Goal: Obtain resource: Download file/media

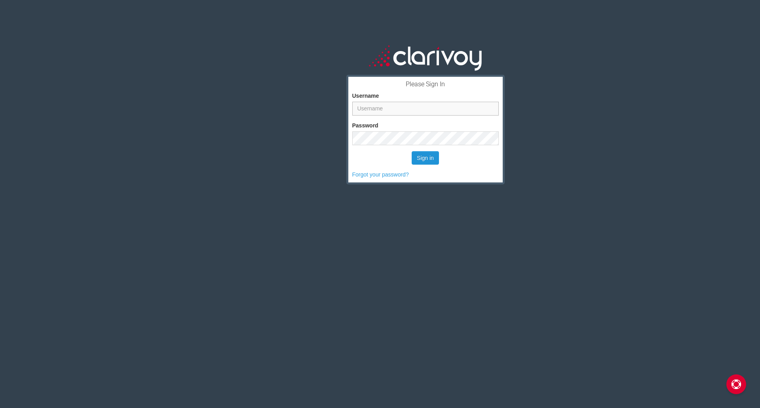
type input "[PERSON_NAME][EMAIL_ADDRESS][PERSON_NAME][DOMAIN_NAME]"
click at [417, 155] on button "Sign in" at bounding box center [424, 157] width 27 height 13
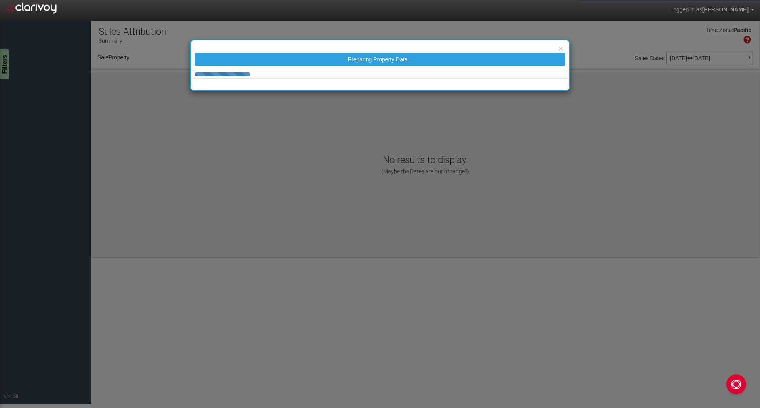
select select "object:37"
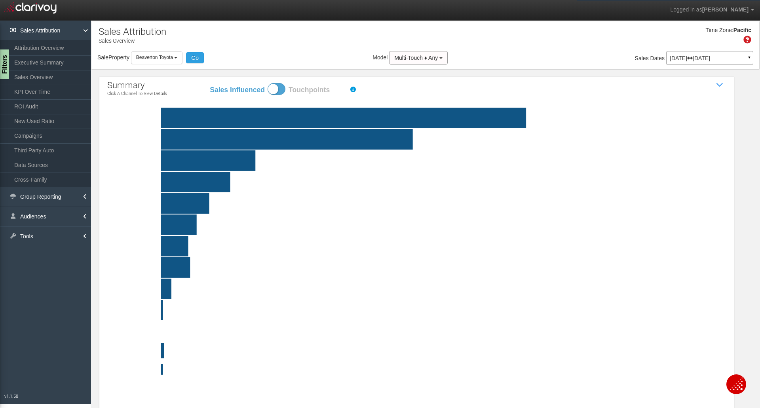
click at [690, 57] on p "Jun 01, 2025 Jun 30, 2025" at bounding box center [709, 58] width 80 height 6
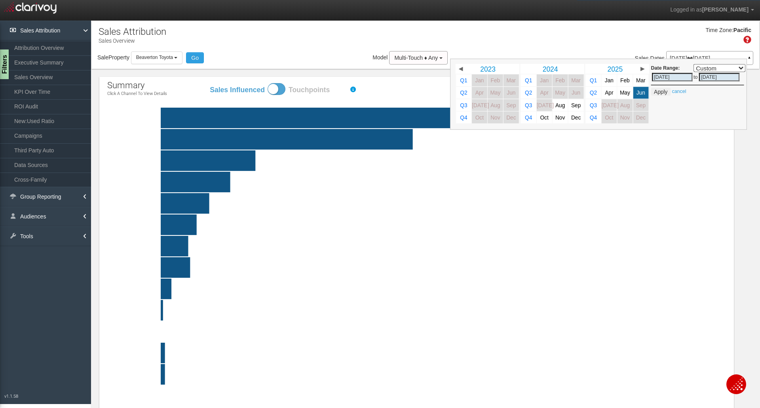
click at [485, 44] on div "Time Zone: Pacific" at bounding box center [424, 38] width 667 height 26
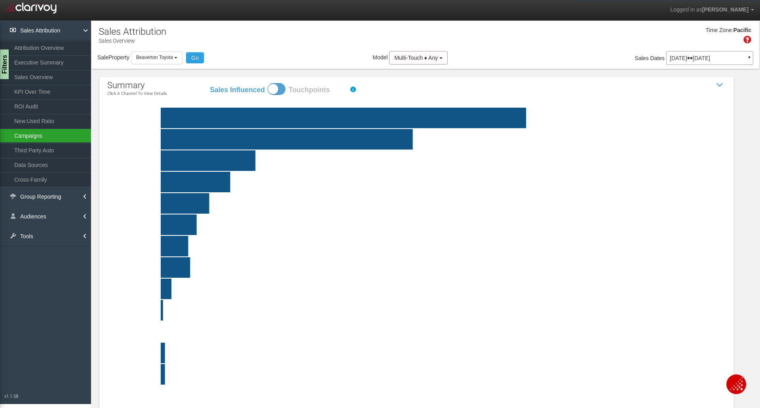
click at [34, 135] on link "Campaigns" at bounding box center [45, 136] width 91 height 14
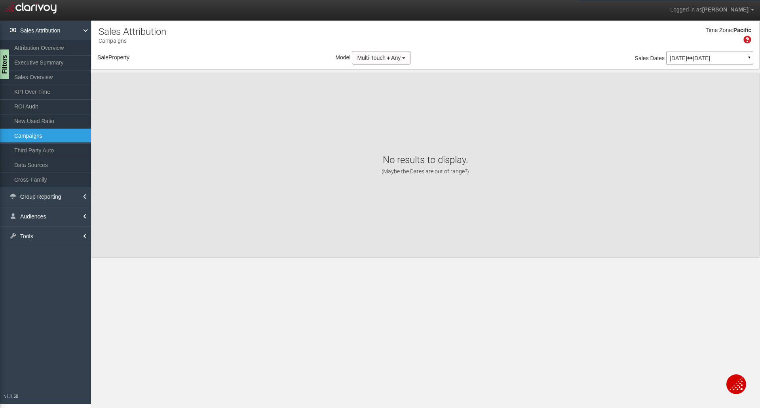
select select "object:237"
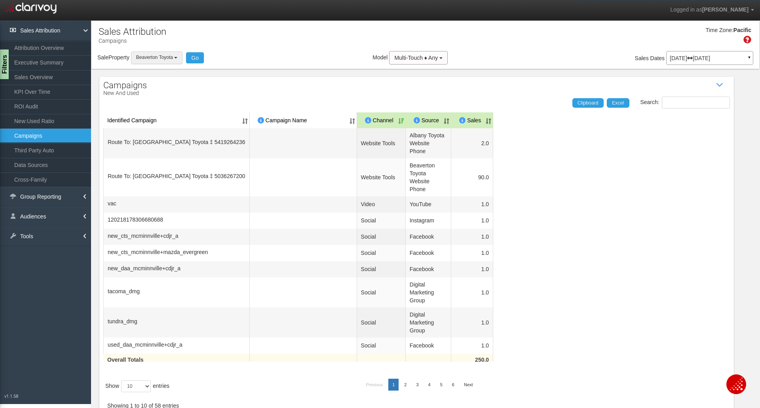
drag, startPoint x: 157, startPoint y: 54, endPoint x: 157, endPoint y: 59, distance: 4.8
click at [157, 53] on button "Beaverton Toyota" at bounding box center [157, 57] width 52 height 12
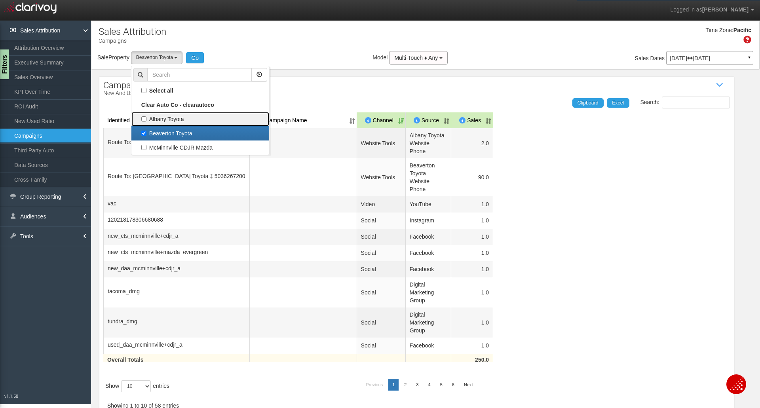
click at [146, 118] on label "Albany Toyota" at bounding box center [200, 119] width 134 height 10
click at [146, 118] on input "Albany Toyota" at bounding box center [143, 118] width 5 height 5
checkbox input "true"
select select "object:236"
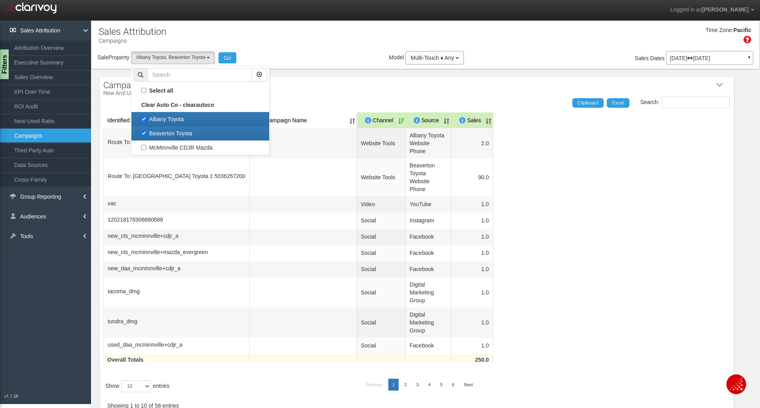
scroll to position [14, 0]
click at [144, 134] on label "Beaverton Toyota" at bounding box center [200, 133] width 134 height 10
click at [144, 134] on input "Beaverton Toyota" at bounding box center [143, 133] width 5 height 5
checkbox input "false"
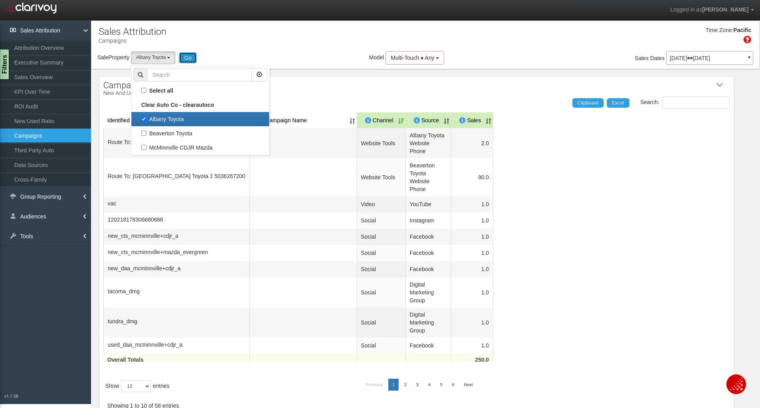
click at [187, 59] on button "Go" at bounding box center [188, 57] width 18 height 11
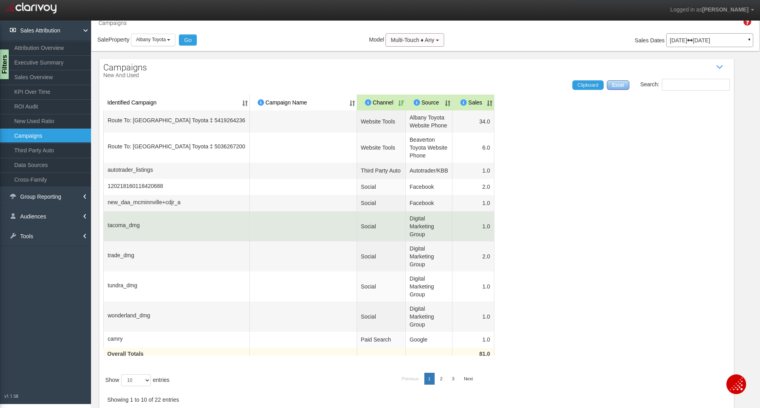
scroll to position [28, 0]
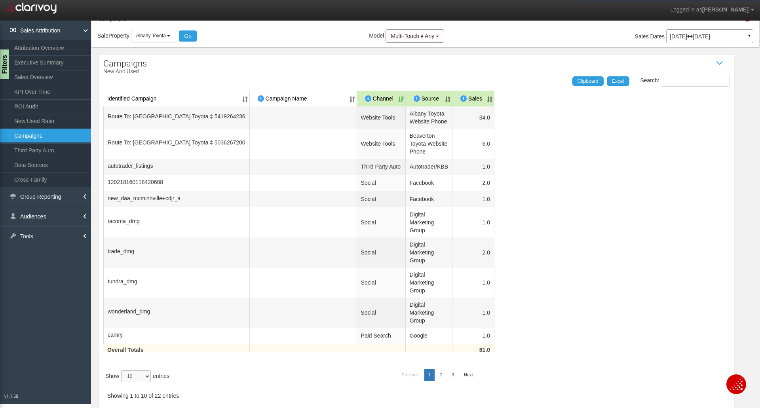
click at [141, 373] on select "10 25 50 100" at bounding box center [136, 376] width 30 height 12
select select "100"
click at [122, 382] on select "10 25 50 100" at bounding box center [136, 376] width 30 height 12
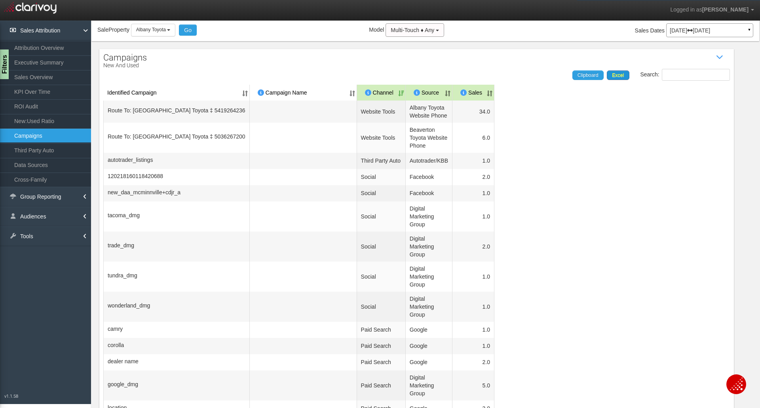
click at [612, 74] on span "Excel" at bounding box center [618, 75] width 12 height 6
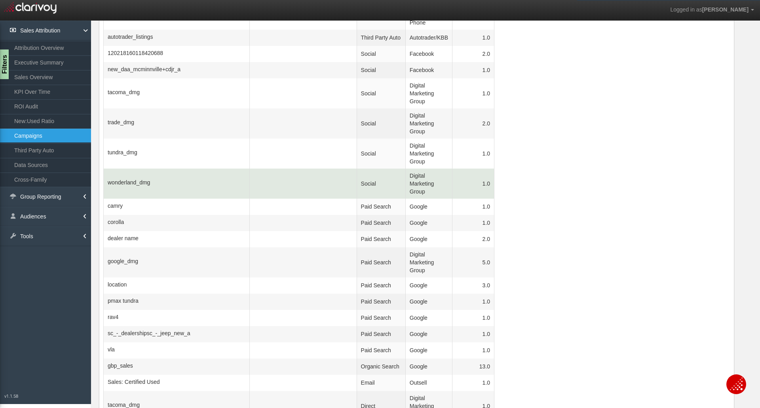
scroll to position [0, 0]
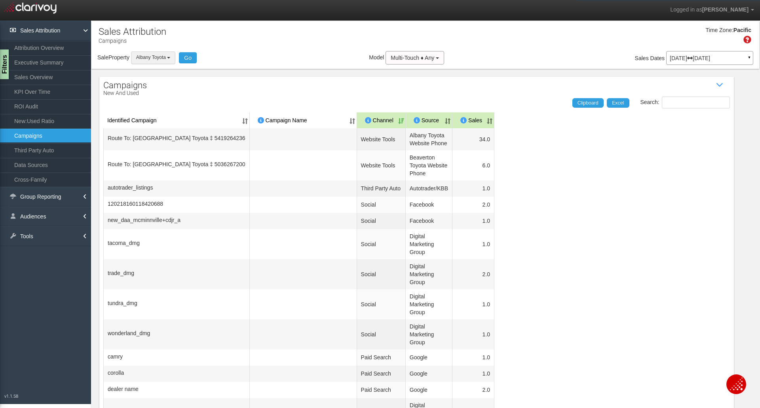
click at [167, 59] on button "Albany Toyota" at bounding box center [153, 57] width 45 height 12
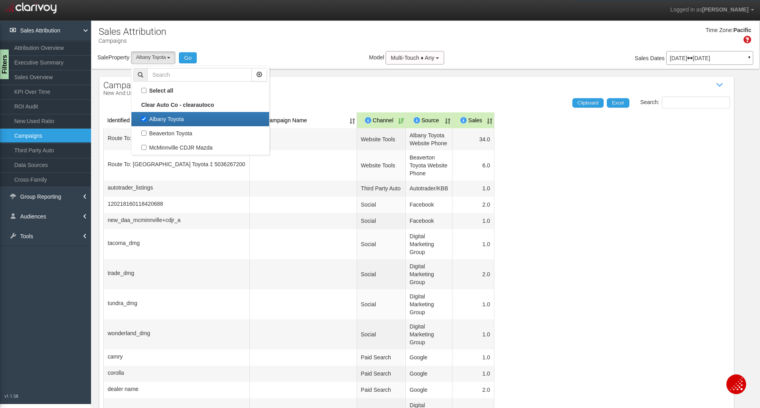
click at [146, 123] on label "Albany Toyota" at bounding box center [200, 119] width 134 height 10
click at [146, 121] on input "Albany Toyota" at bounding box center [143, 118] width 5 height 5
checkbox input "false"
select select
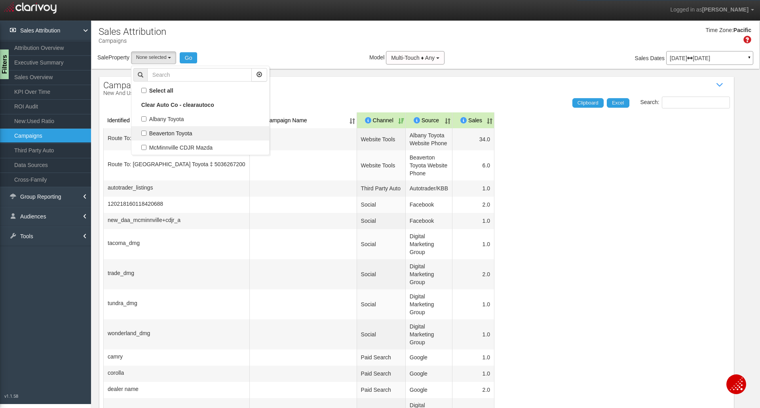
scroll to position [7, 0]
click at [143, 135] on label "Beaverton Toyota" at bounding box center [200, 133] width 134 height 10
click at [143, 135] on input "Beaverton Toyota" at bounding box center [143, 133] width 5 height 5
checkbox input "true"
select select "object:276"
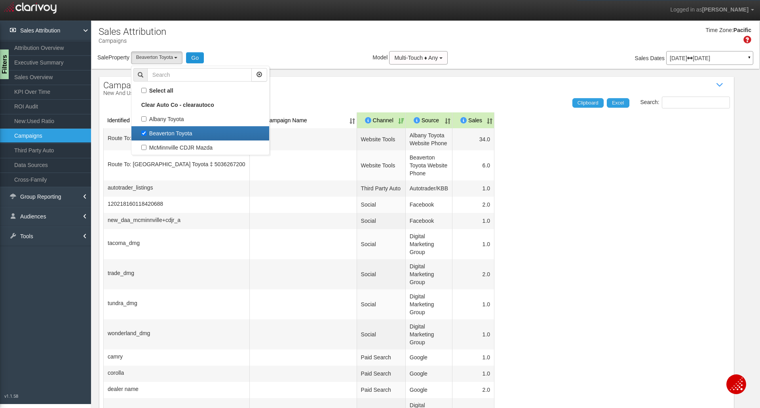
drag, startPoint x: 207, startPoint y: 58, endPoint x: 201, endPoint y: 59, distance: 6.4
click at [207, 58] on div "Sale Property Loading Albany Toyota Beaverton Toyota McMinnville CDJR Mazda Bea…" at bounding box center [424, 59] width 667 height 17
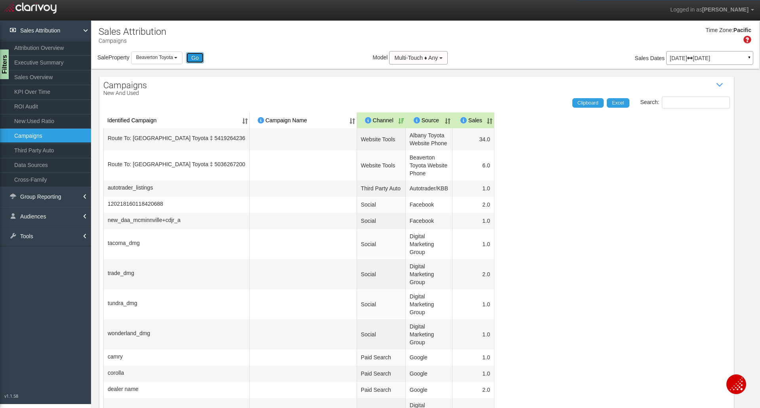
click at [198, 59] on button "Go" at bounding box center [195, 57] width 18 height 11
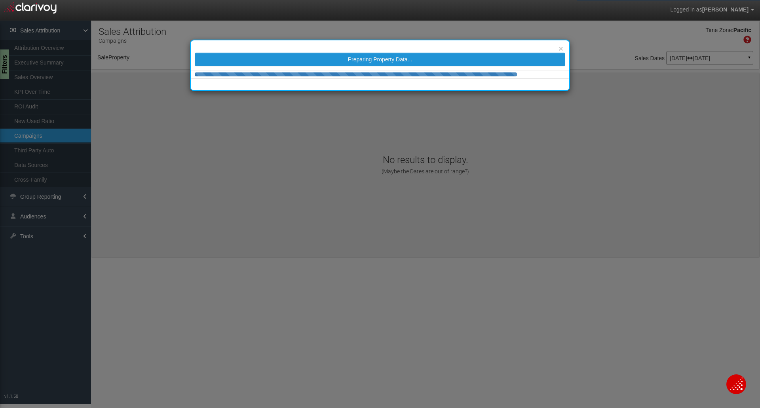
select select "object:351"
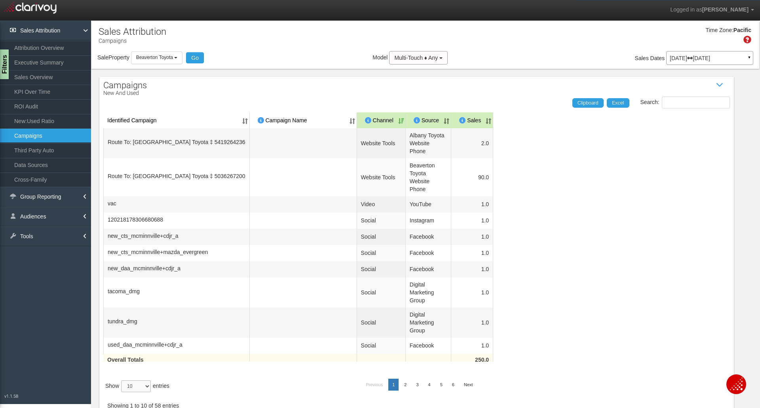
click at [145, 392] on select "10 25 50 100" at bounding box center [136, 386] width 30 height 12
select select "100"
click at [122, 392] on select "10 25 50 100" at bounding box center [136, 386] width 30 height 12
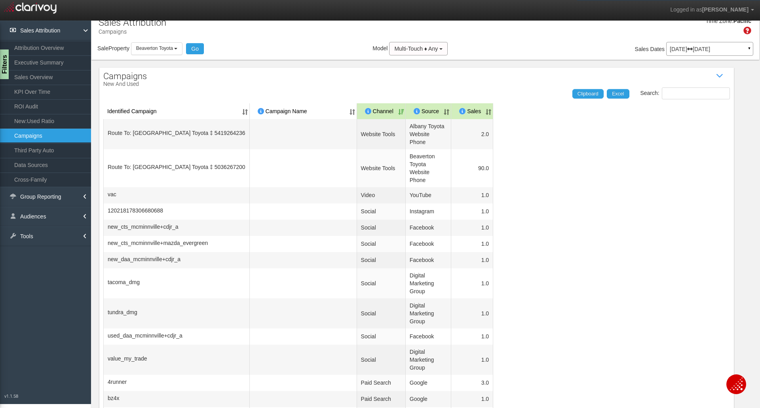
scroll to position [0, 0]
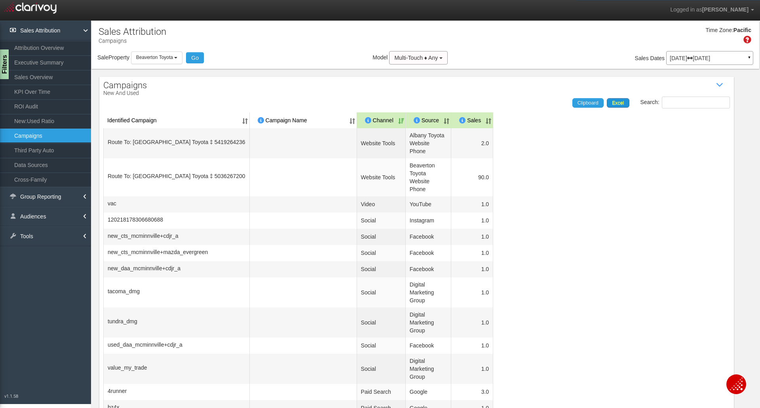
click at [616, 102] on span "Excel" at bounding box center [618, 103] width 12 height 6
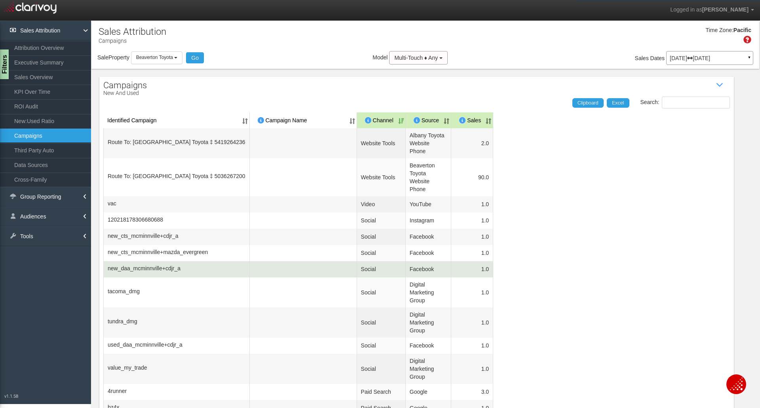
scroll to position [40, 0]
